Goal: Transaction & Acquisition: Obtain resource

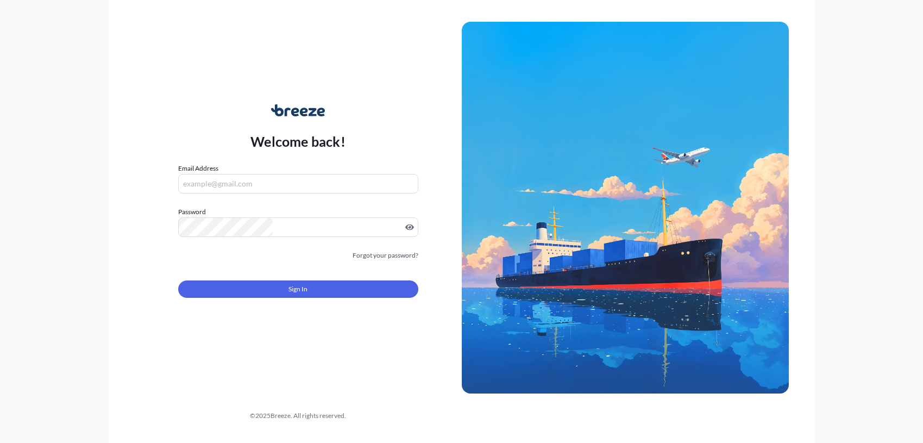
type input "[PERSON_NAME][EMAIL_ADDRESS][DOMAIN_NAME]"
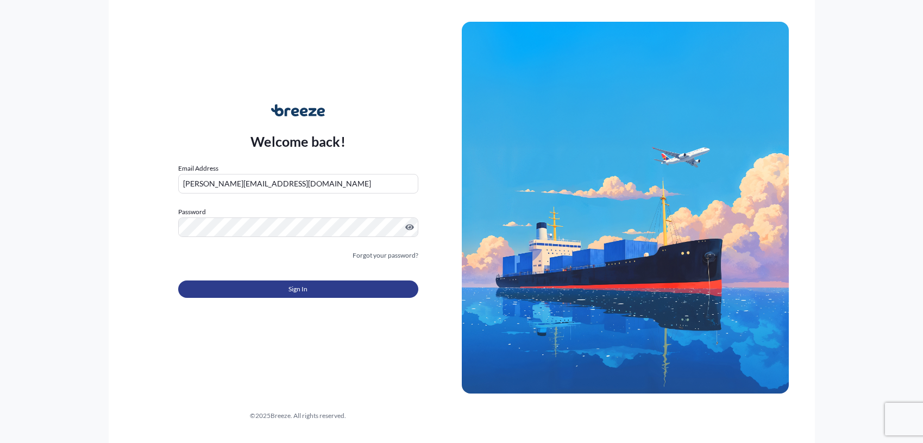
click at [352, 294] on button "Sign In" at bounding box center [298, 288] width 240 height 17
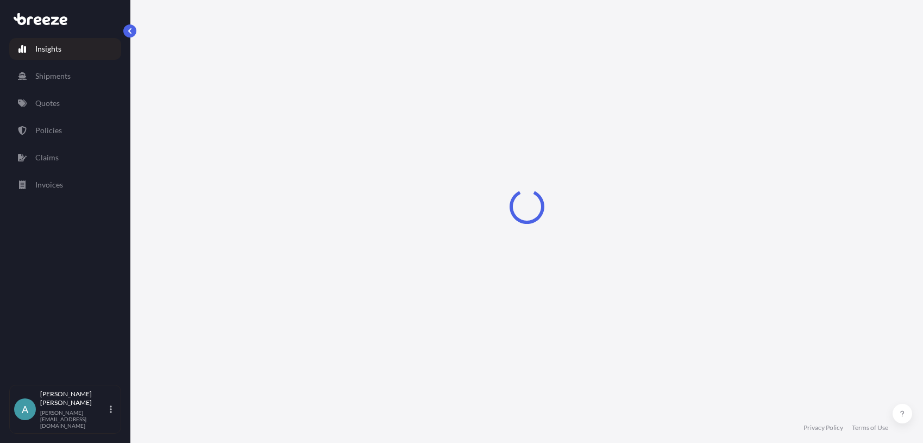
select select "2025"
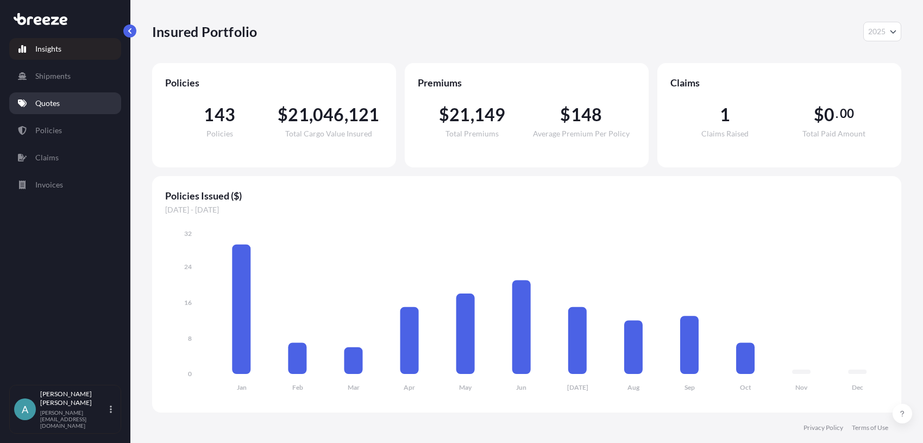
click at [54, 99] on p "Quotes" at bounding box center [47, 103] width 24 height 11
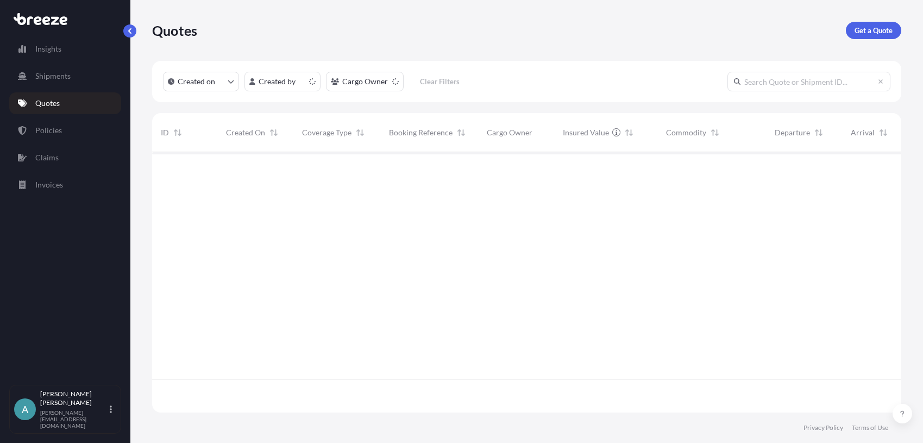
scroll to position [258, 741]
click at [876, 25] on p "Get a Quote" at bounding box center [874, 30] width 38 height 11
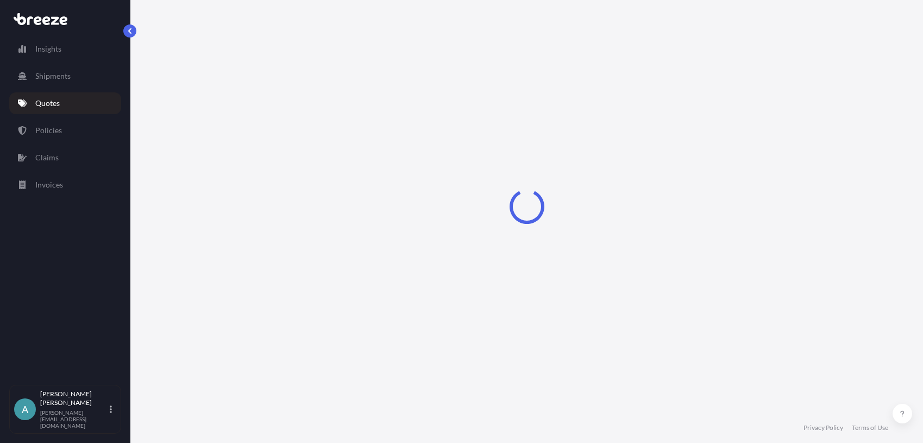
select select "Road"
select select "Sea"
select select "1"
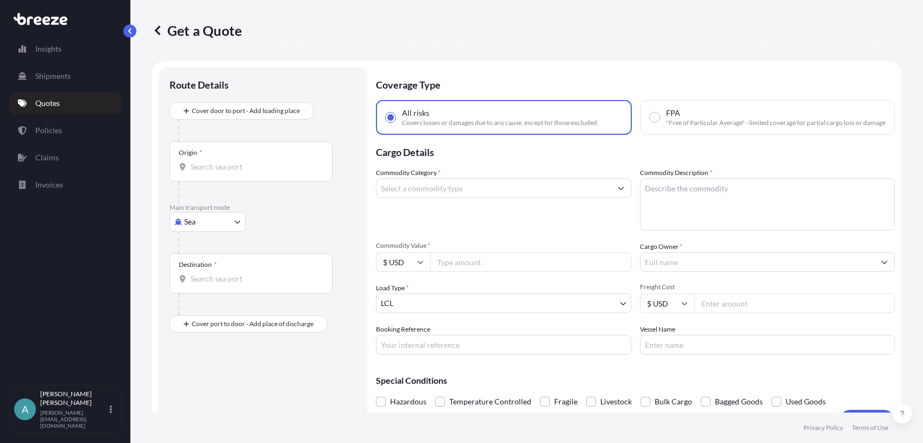
scroll to position [17, 0]
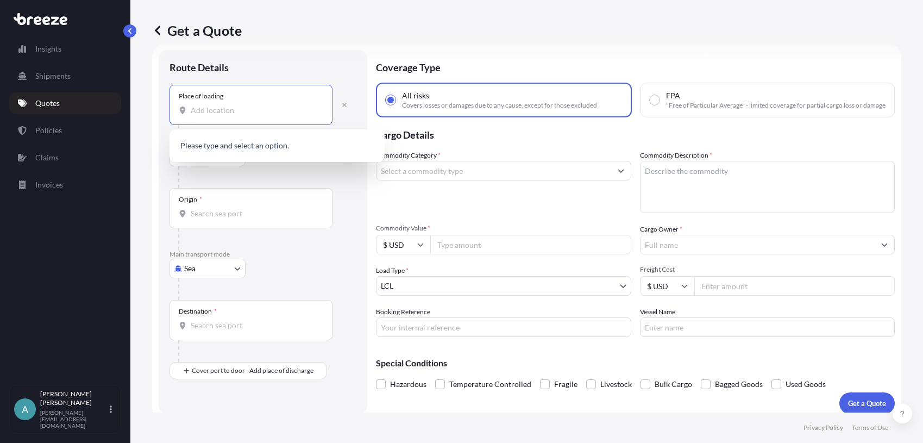
click at [237, 108] on input "Place of loading" at bounding box center [255, 110] width 128 height 11
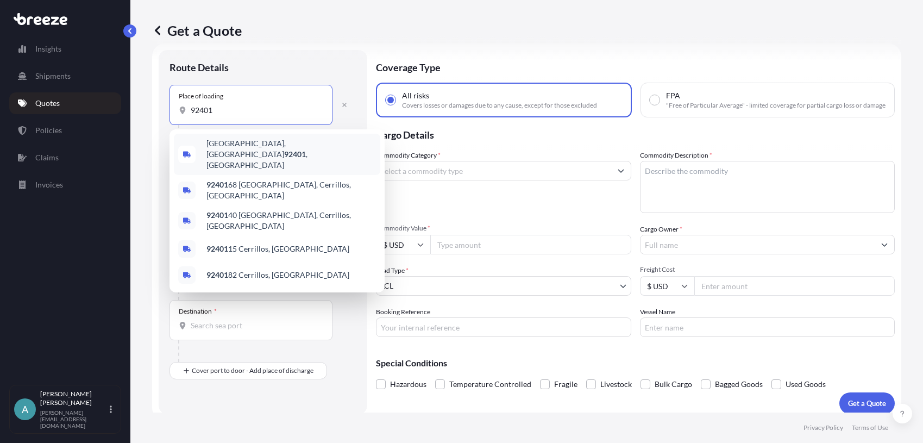
click at [246, 143] on span "[GEOGRAPHIC_DATA] , [GEOGRAPHIC_DATA]" at bounding box center [290, 154] width 169 height 33
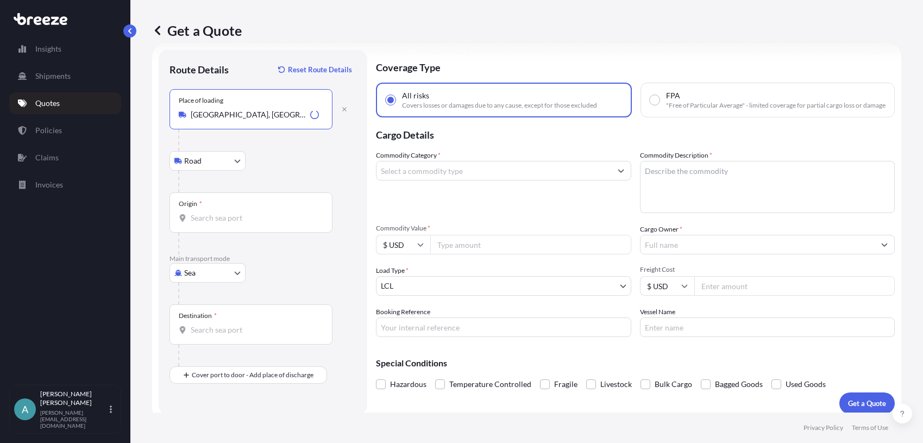
type input "[GEOGRAPHIC_DATA], [GEOGRAPHIC_DATA]"
click at [234, 165] on body "0 options available. 5 options available. Insights Shipments Quotes Policies Cl…" at bounding box center [461, 221] width 923 height 443
click at [262, 203] on div "Origin *" at bounding box center [250, 212] width 163 height 40
click at [262, 212] on input "Origin *" at bounding box center [255, 217] width 128 height 11
type input "USLGB - [GEOGRAPHIC_DATA], [GEOGRAPHIC_DATA]"
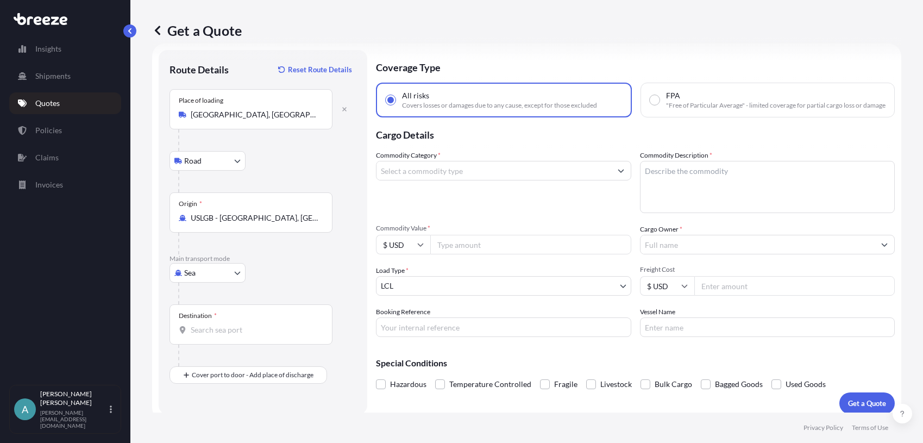
click at [255, 337] on div "Destination *" at bounding box center [250, 324] width 163 height 40
click at [255, 335] on input "Destination *" at bounding box center [255, 329] width 128 height 11
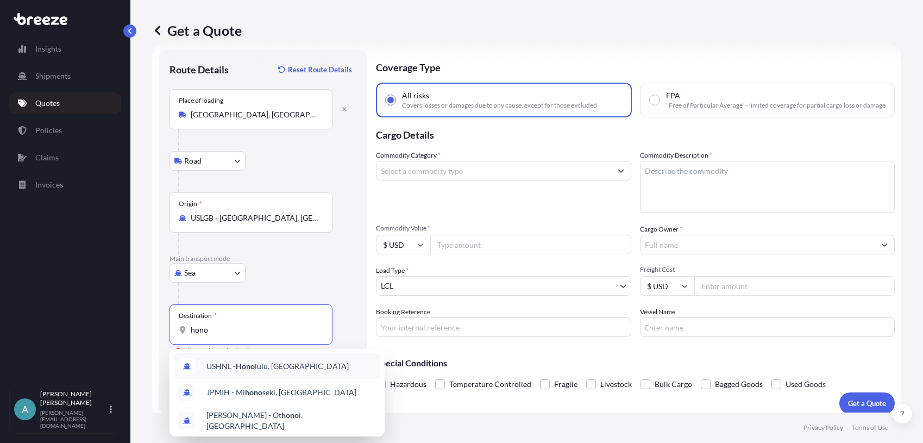
click at [263, 372] on div "USHNL - Hono lulu, [GEOGRAPHIC_DATA]" at bounding box center [277, 366] width 206 height 26
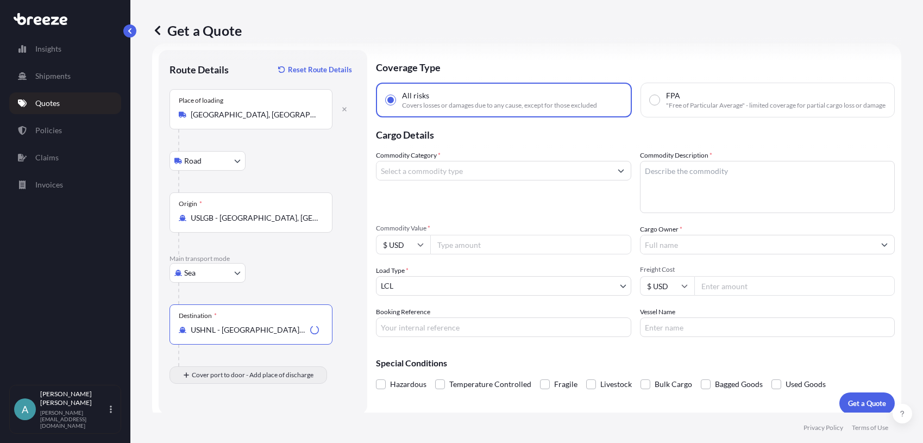
type input "USHNL - [GEOGRAPHIC_DATA], [GEOGRAPHIC_DATA]"
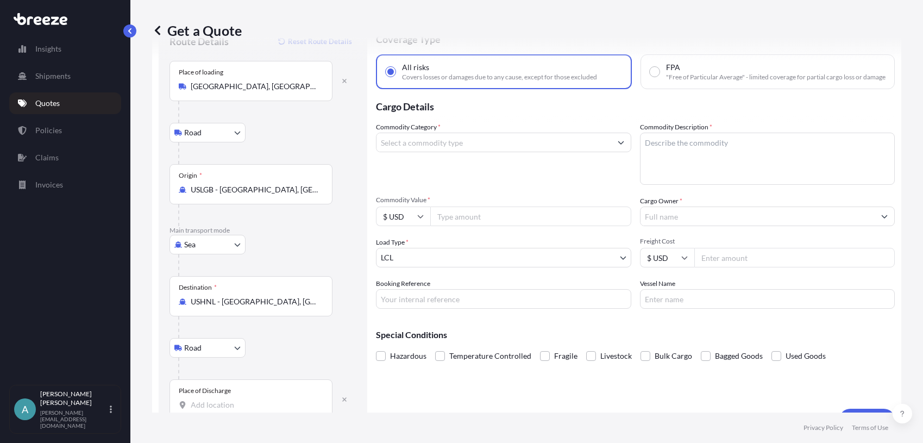
scroll to position [70, 0]
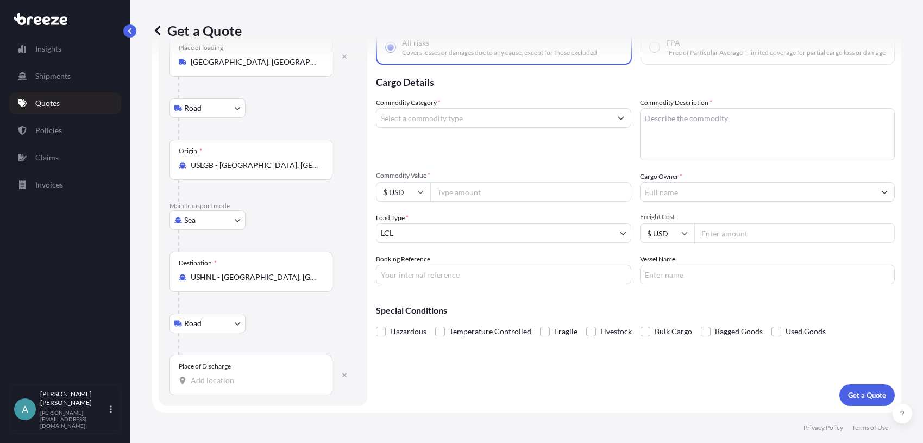
click at [265, 382] on input "Place of Discharge" at bounding box center [255, 380] width 128 height 11
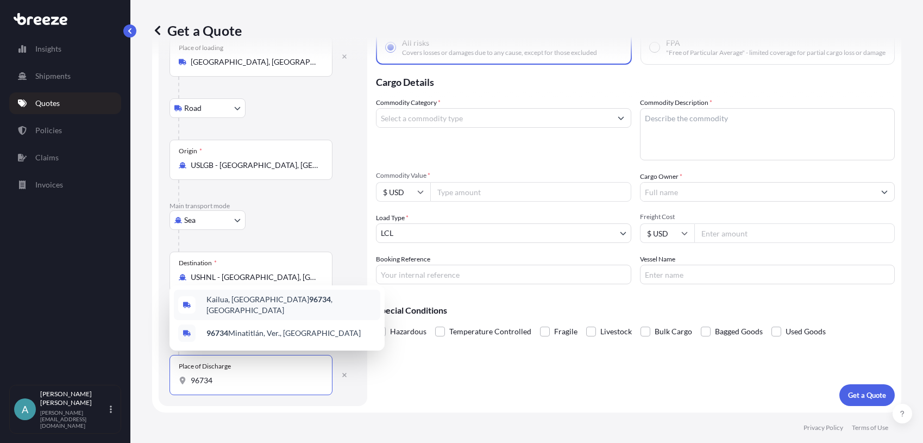
click at [251, 314] on div "Kailua, HI 96734 , [GEOGRAPHIC_DATA]" at bounding box center [277, 305] width 206 height 30
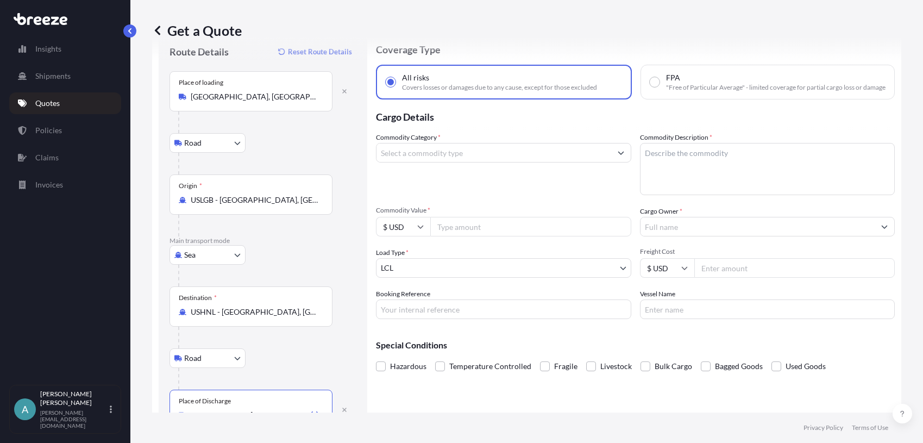
scroll to position [16, 0]
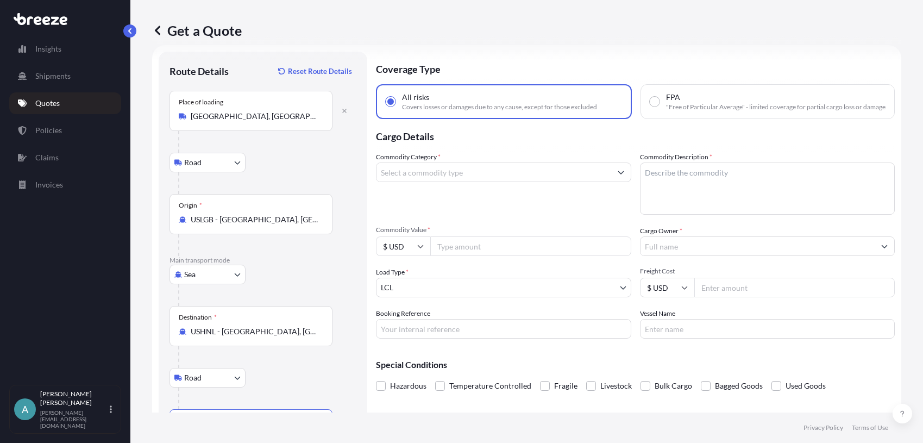
type input "Kailua, HI 96734, [GEOGRAPHIC_DATA]"
click at [480, 182] on input "Commodity Category *" at bounding box center [493, 172] width 235 height 20
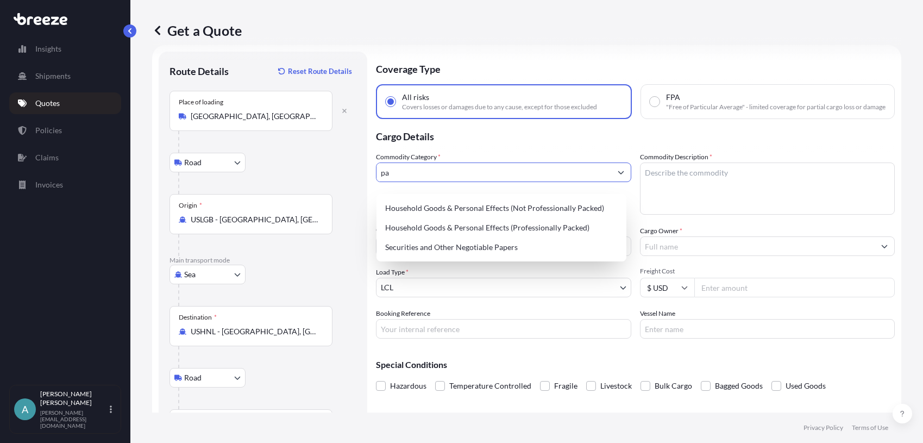
type input "p"
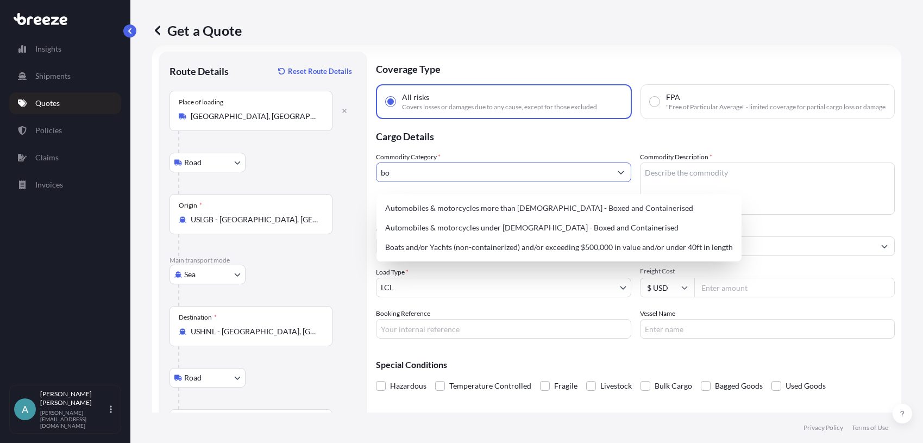
type input "b"
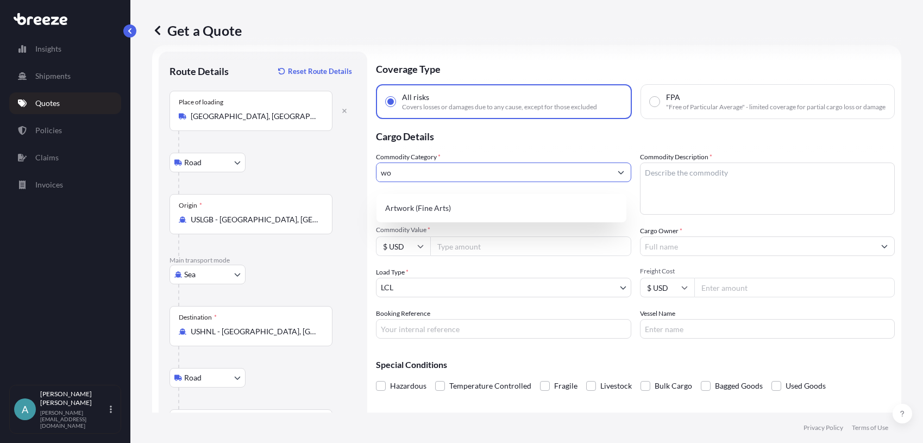
type input "w"
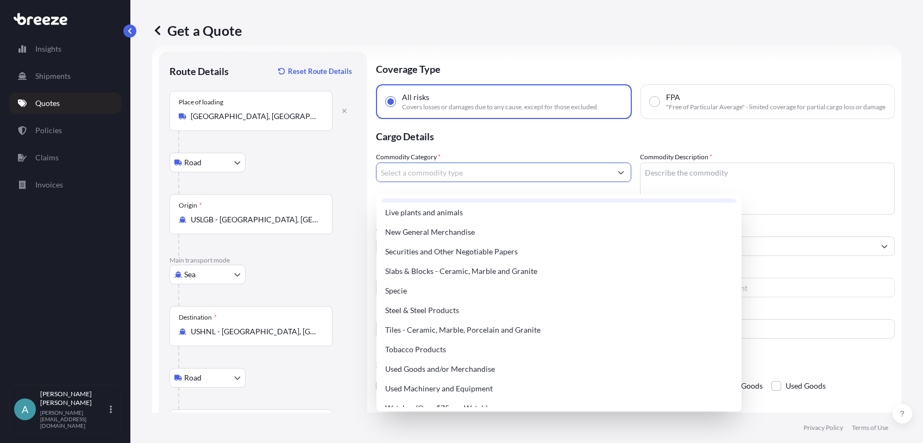
scroll to position [456, 0]
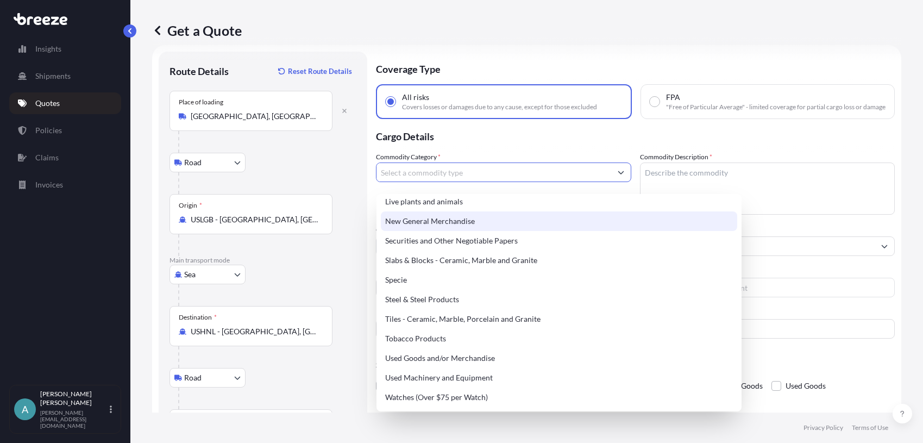
click at [524, 223] on div "New General Merchandise" at bounding box center [559, 221] width 356 height 20
type input "New General Merchandise"
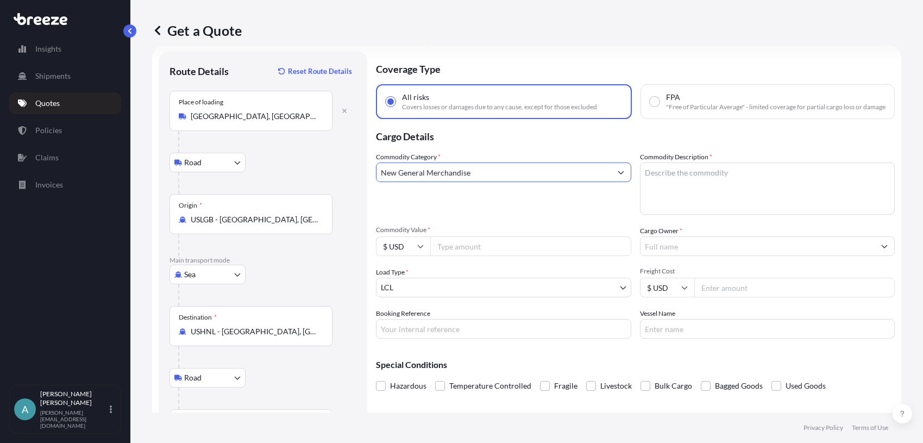
click at [689, 202] on textarea "Commodity Description *" at bounding box center [767, 188] width 255 height 52
type textarea "Markerboard/tackboard"
click at [495, 256] on input "Commodity Value *" at bounding box center [530, 246] width 201 height 20
type input "113909.22"
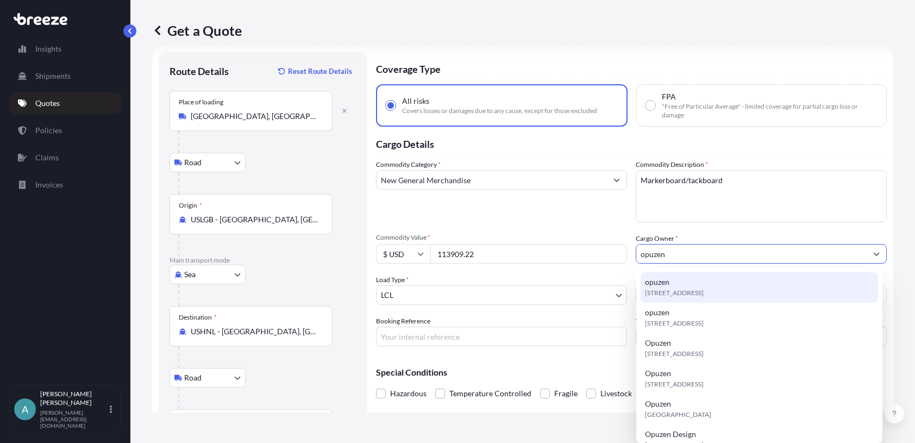
click at [703, 291] on span "[STREET_ADDRESS]" at bounding box center [674, 292] width 59 height 11
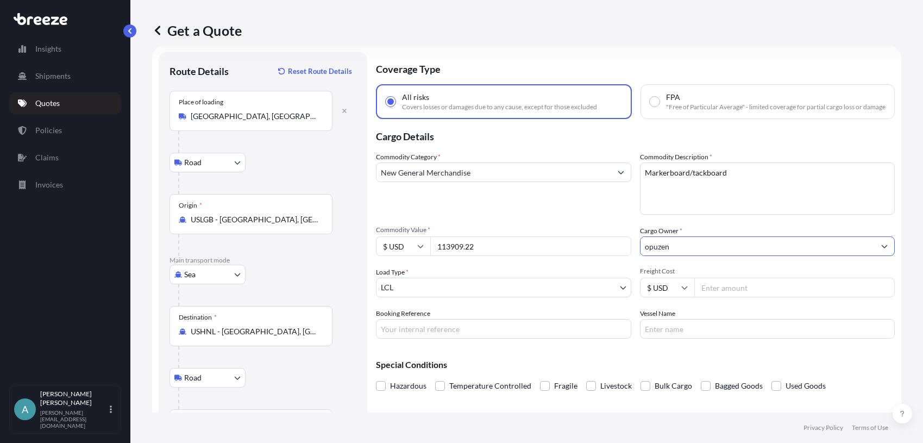
type input "opuzen"
click at [726, 296] on input "Freight Cost" at bounding box center [794, 288] width 201 height 20
type input "5000"
click at [548, 316] on div "Booking Reference" at bounding box center [503, 323] width 255 height 30
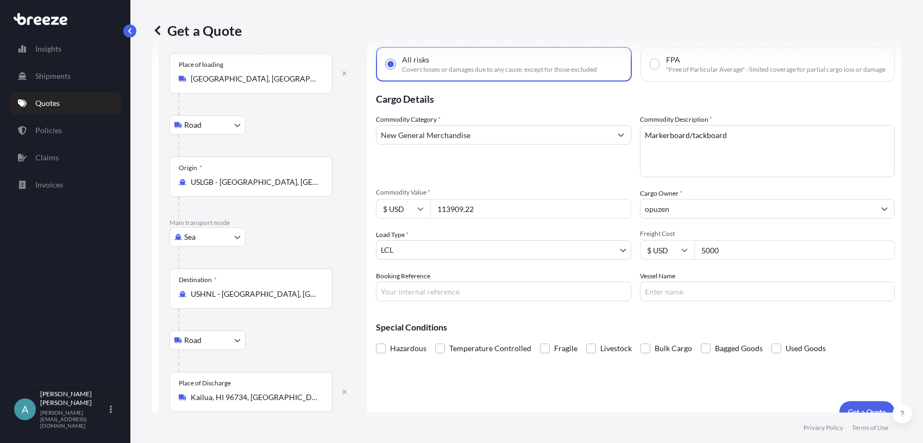
scroll to position [70, 0]
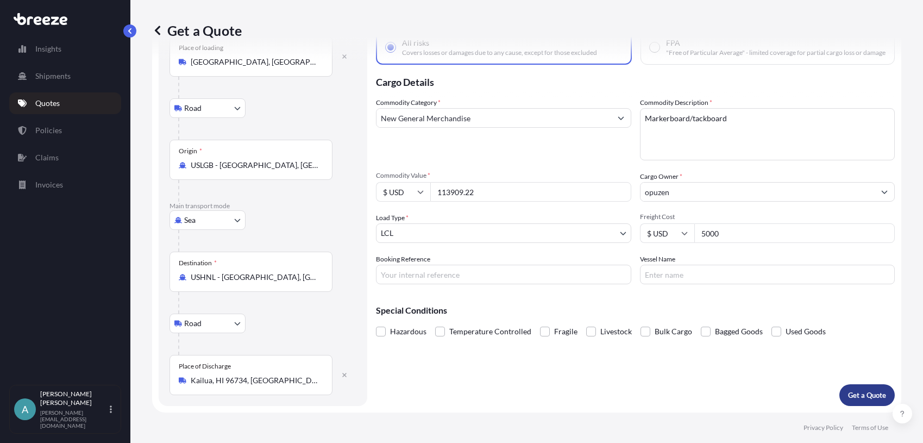
click at [852, 393] on p "Get a Quote" at bounding box center [867, 395] width 38 height 11
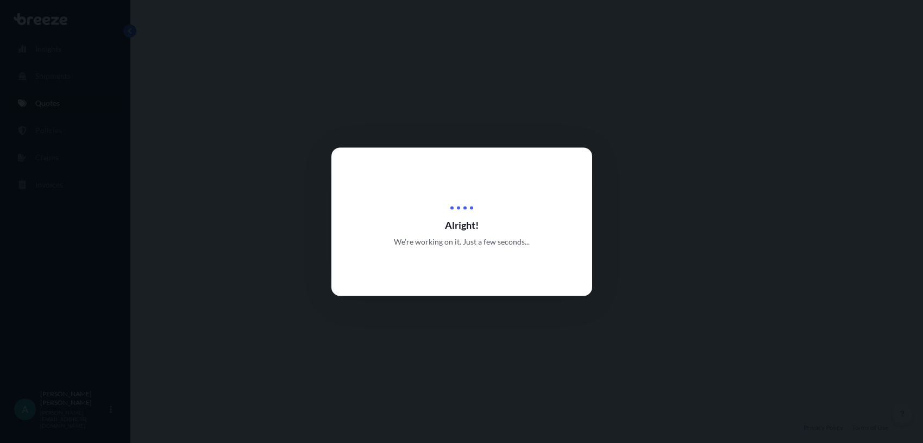
select select "Road"
select select "Sea"
select select "Road"
select select "1"
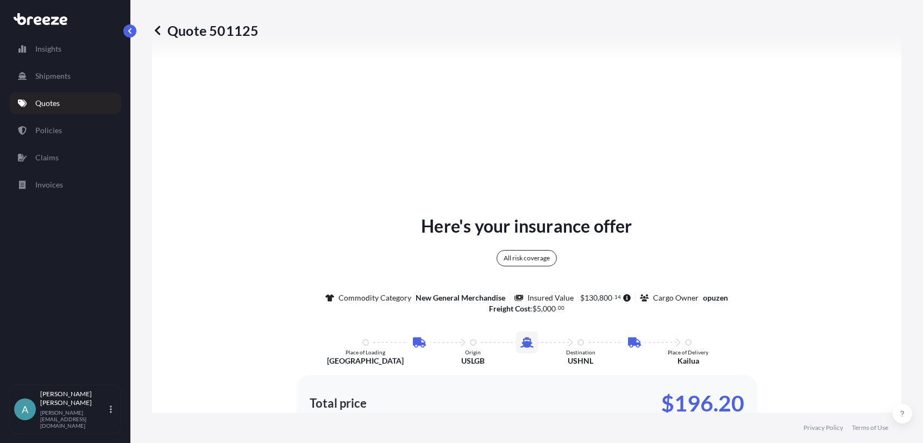
scroll to position [706, 0]
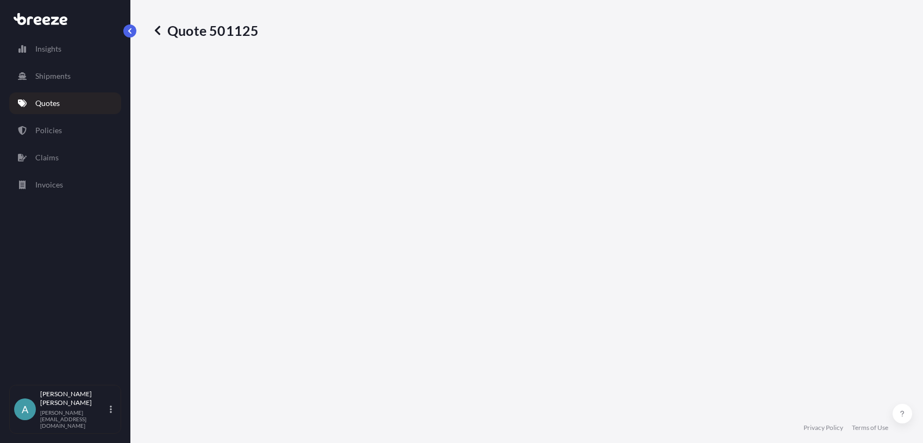
select select "Road"
select select "Sea"
select select "Road"
select select "1"
